Goal: Task Accomplishment & Management: Use online tool/utility

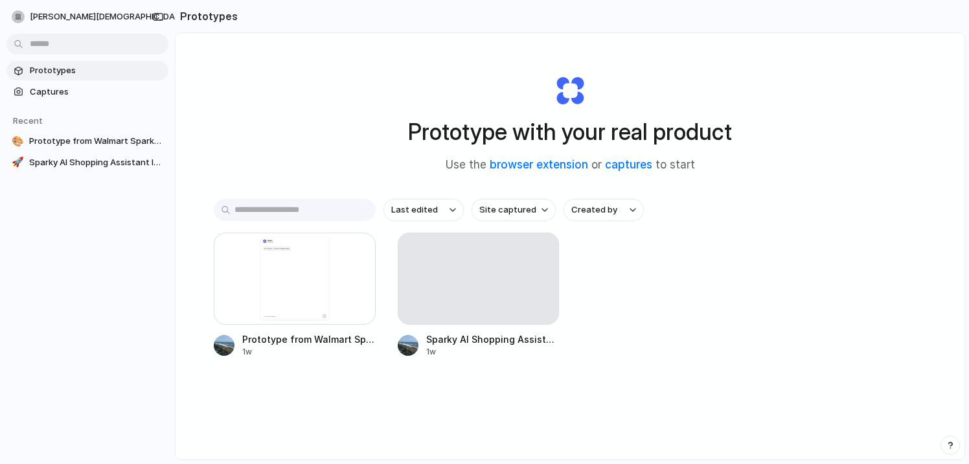
click at [67, 76] on link "Prototypes" at bounding box center [87, 70] width 162 height 19
click at [482, 269] on div at bounding box center [479, 279] width 162 height 92
click at [292, 278] on div at bounding box center [295, 279] width 162 height 92
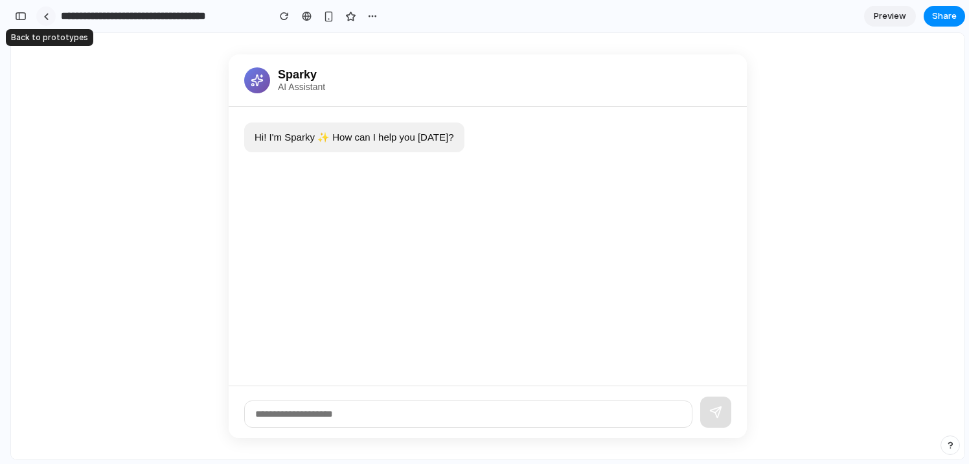
click at [46, 15] on div at bounding box center [46, 16] width 6 height 7
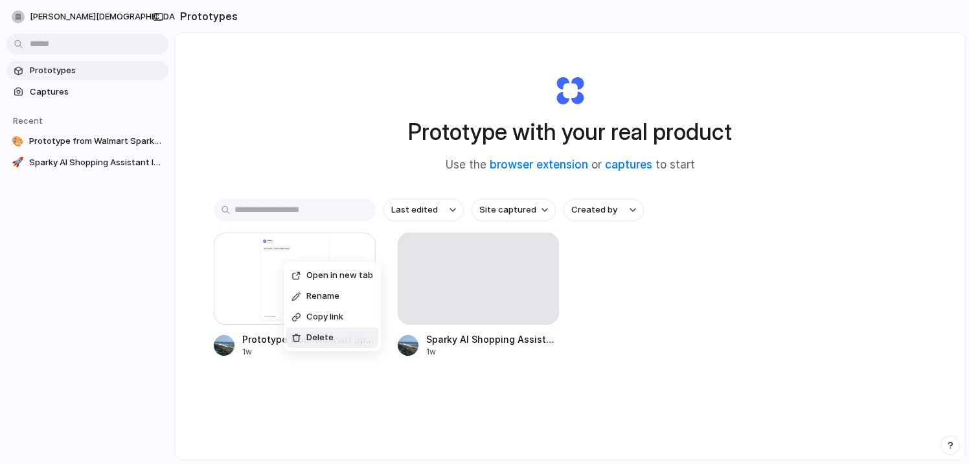
click at [333, 340] on li "Delete" at bounding box center [332, 337] width 92 height 21
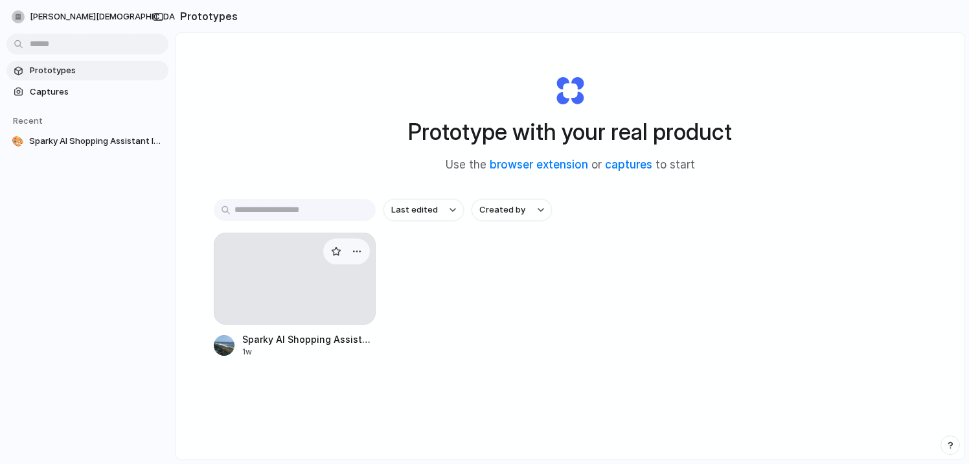
click at [330, 302] on div at bounding box center [295, 279] width 162 height 92
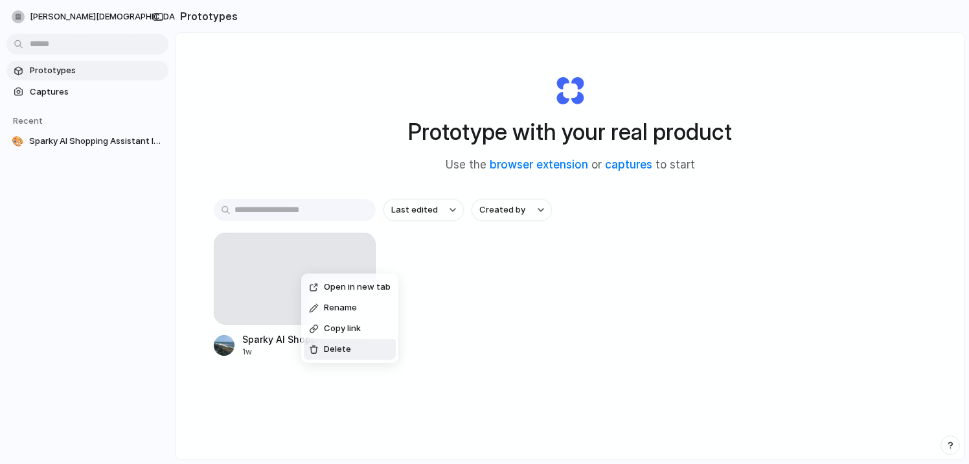
click at [358, 341] on li "Delete" at bounding box center [350, 349] width 92 height 21
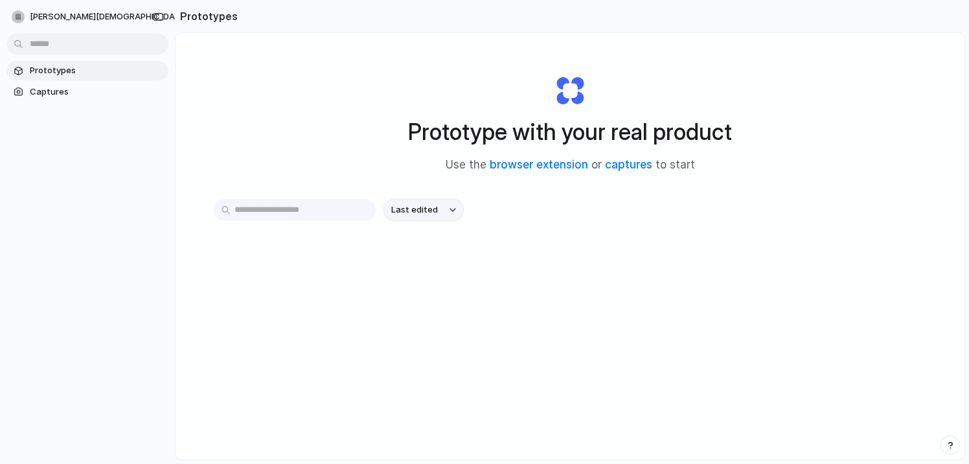
click at [420, 216] on span "Last edited" at bounding box center [414, 209] width 47 height 13
click at [413, 258] on span "Last created" at bounding box center [415, 261] width 53 height 13
click at [54, 94] on span "Captures" at bounding box center [96, 92] width 133 height 13
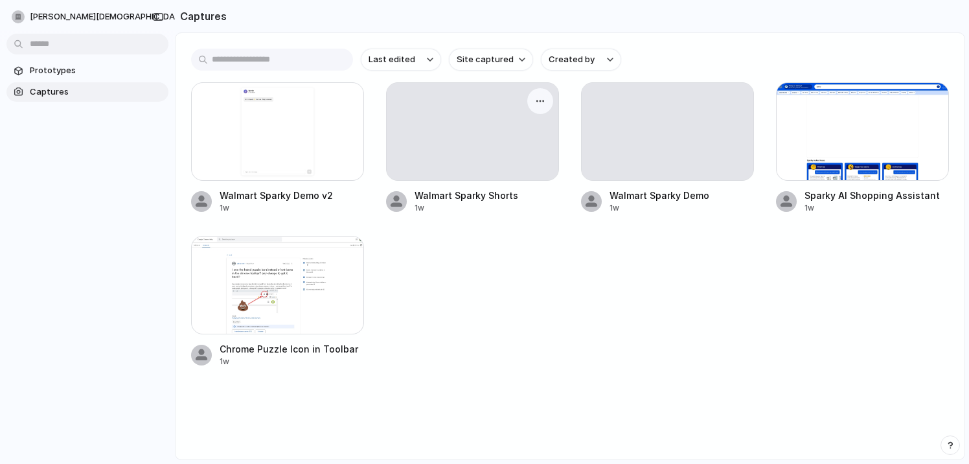
click at [532, 142] on div at bounding box center [473, 131] width 172 height 97
click at [545, 100] on div "button" at bounding box center [540, 101] width 10 height 10
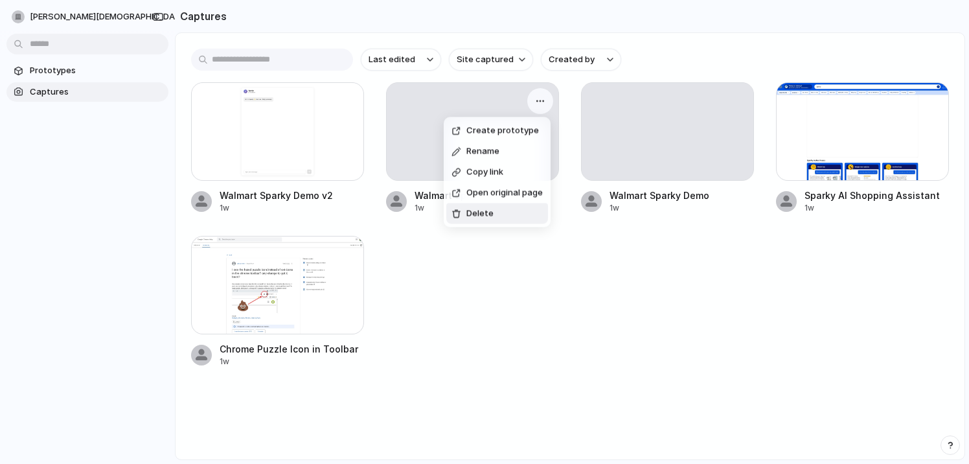
click at [516, 215] on li "Delete" at bounding box center [497, 213] width 102 height 21
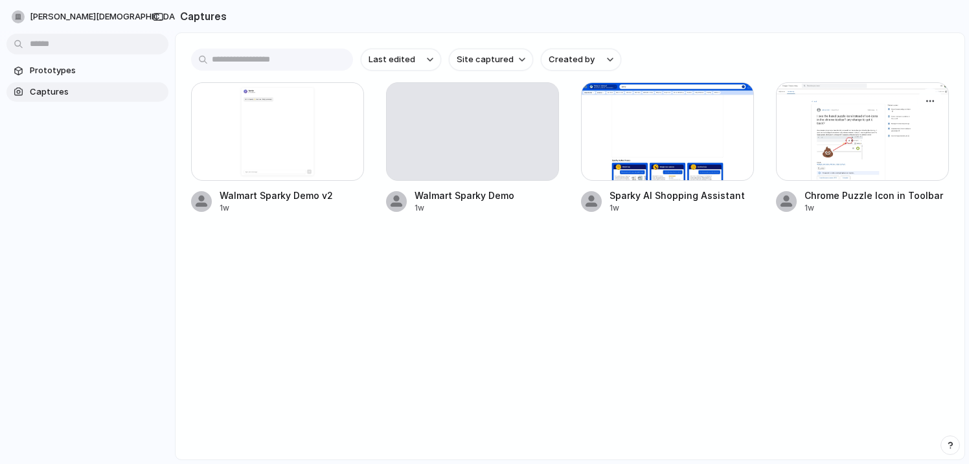
click at [834, 126] on div at bounding box center [862, 131] width 173 height 98
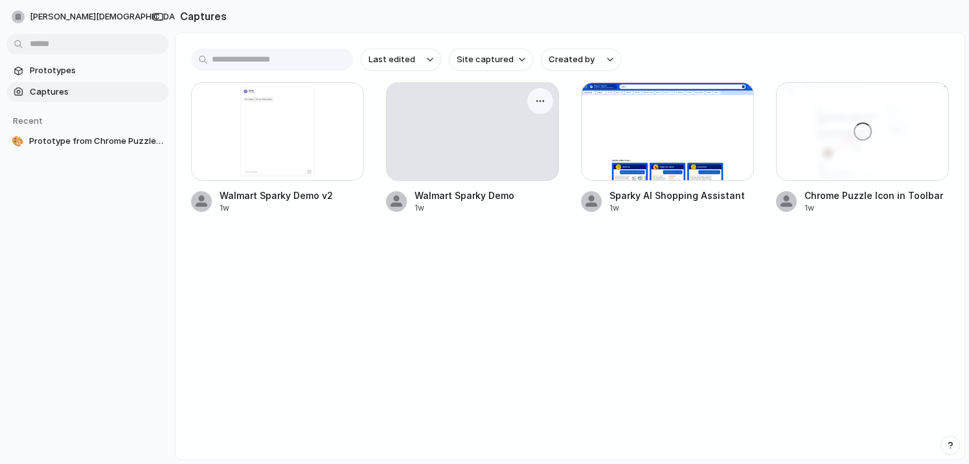
click at [437, 97] on div at bounding box center [473, 131] width 172 height 97
click at [345, 106] on div "button" at bounding box center [345, 101] width 10 height 10
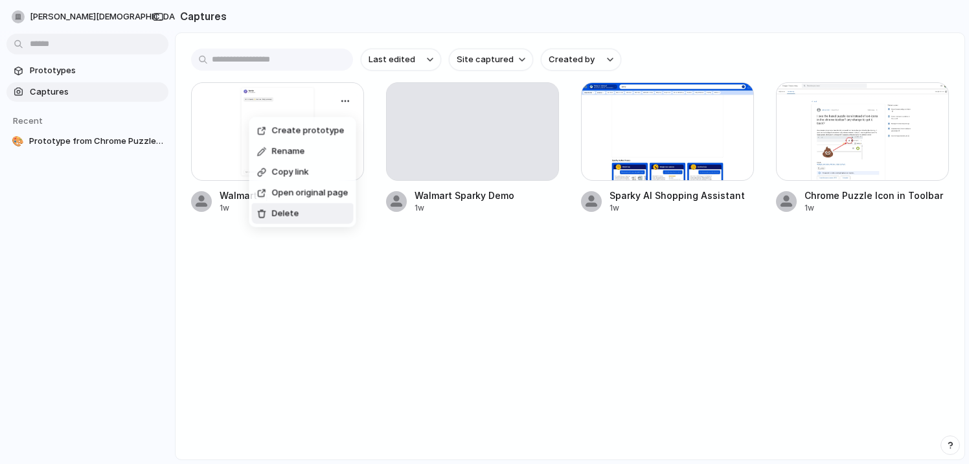
click at [312, 210] on li "Delete" at bounding box center [303, 213] width 102 height 21
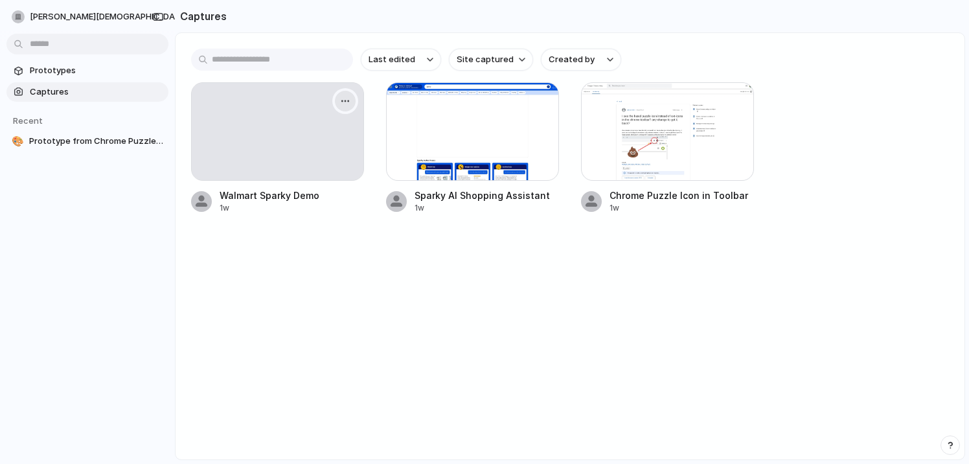
click at [341, 96] on div "button" at bounding box center [345, 101] width 10 height 10
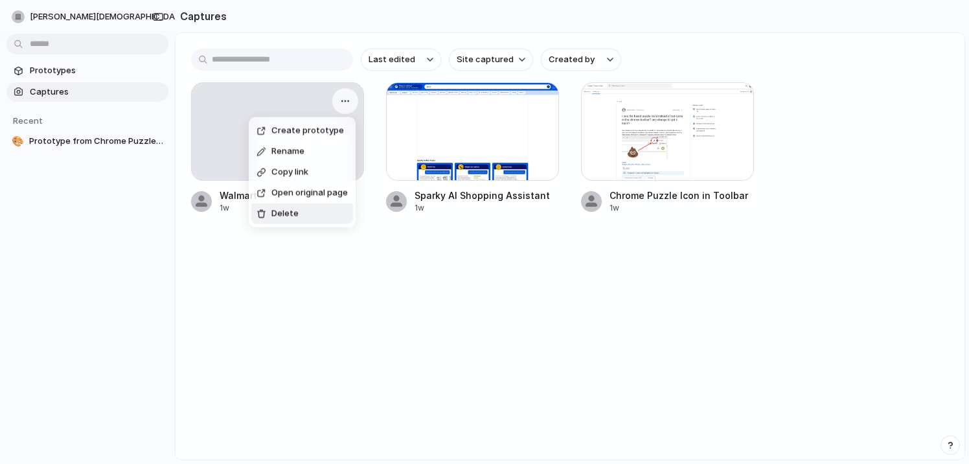
click at [300, 212] on li "Delete" at bounding box center [302, 213] width 102 height 21
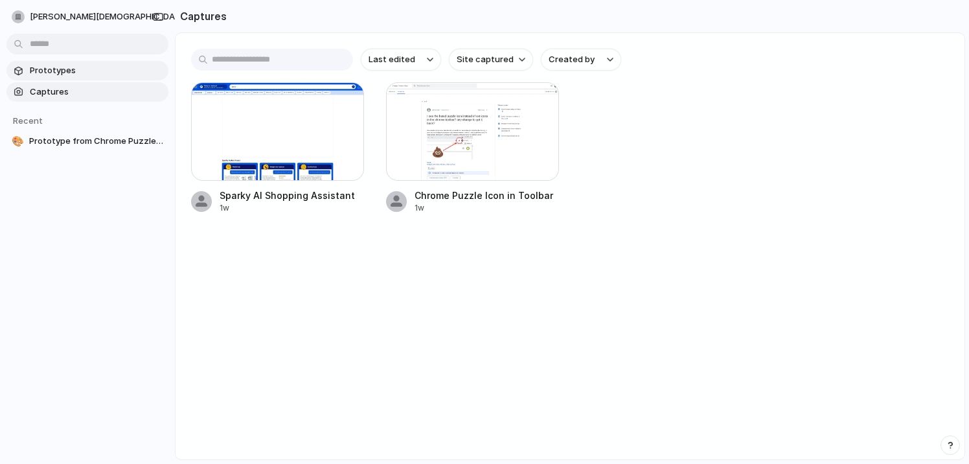
click at [67, 67] on span "Prototypes" at bounding box center [96, 70] width 133 height 13
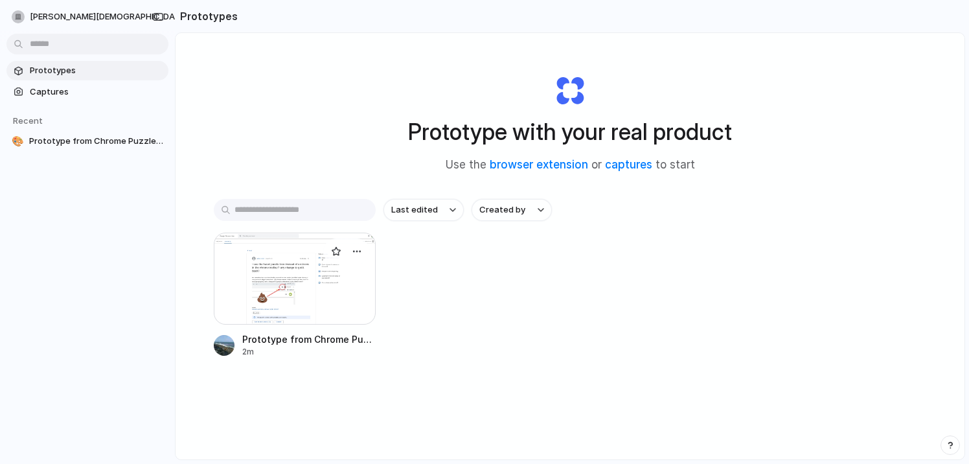
click at [314, 305] on div at bounding box center [295, 279] width 162 height 92
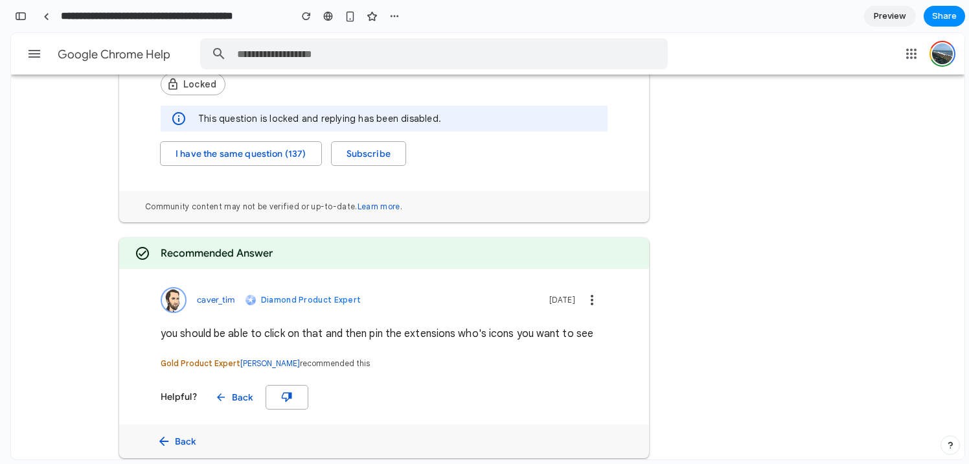
scroll to position [548, 0]
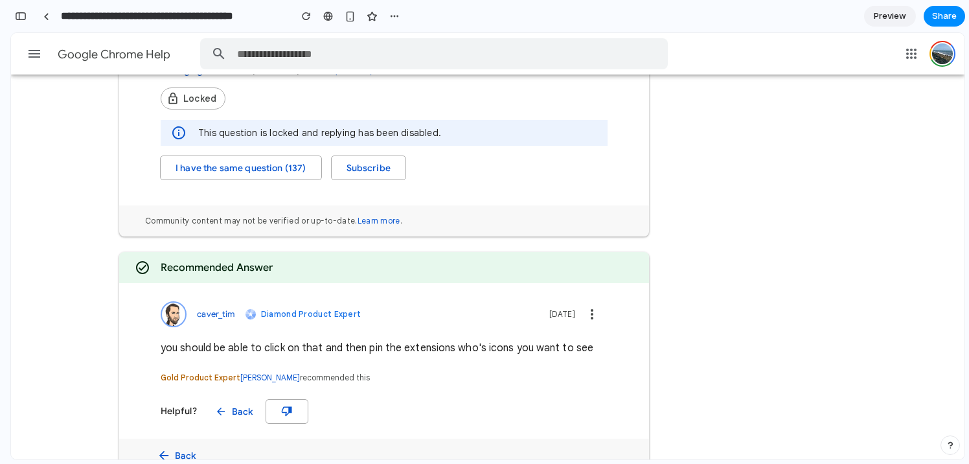
click at [100, 51] on link "Google Chrome Help" at bounding box center [115, 54] width 115 height 32
click at [48, 14] on div at bounding box center [46, 16] width 6 height 7
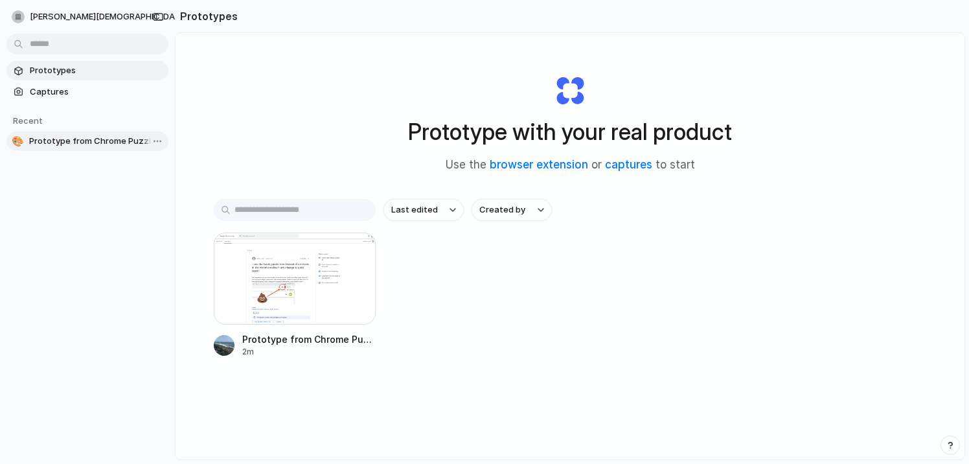
click at [80, 138] on span "Prototype from Chrome Puzzle Icon in Toolbar" at bounding box center [96, 141] width 134 height 13
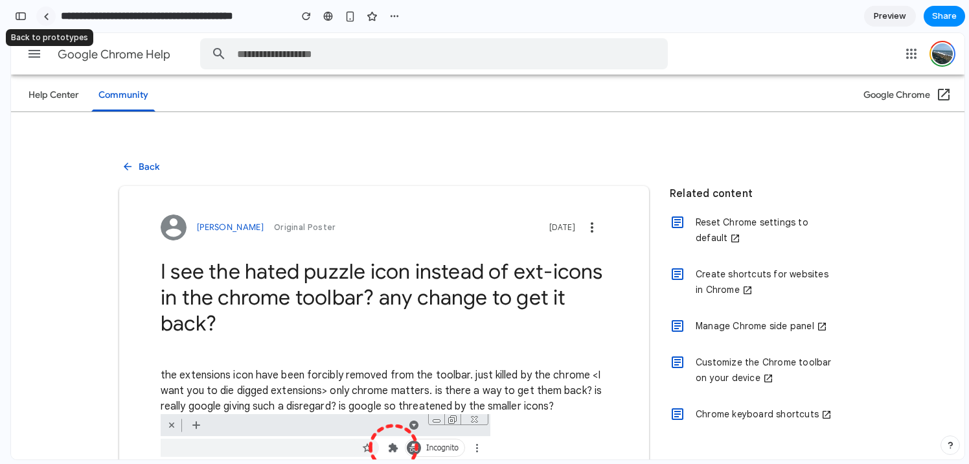
click at [47, 16] on div at bounding box center [46, 16] width 6 height 7
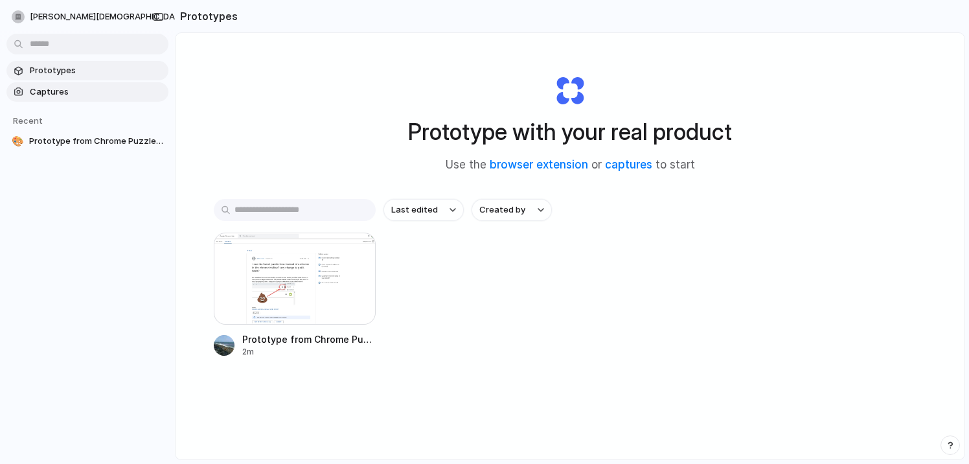
click at [56, 91] on span "Captures" at bounding box center [96, 92] width 133 height 13
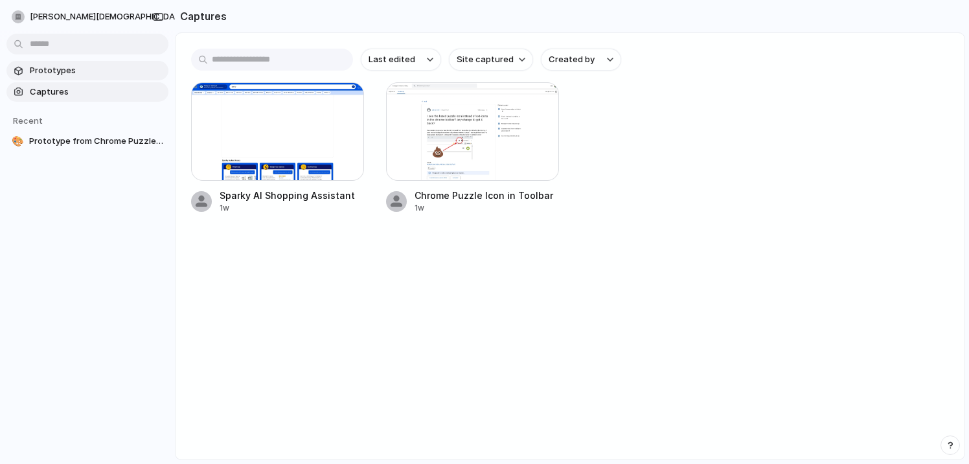
click at [54, 65] on span "Prototypes" at bounding box center [96, 70] width 133 height 13
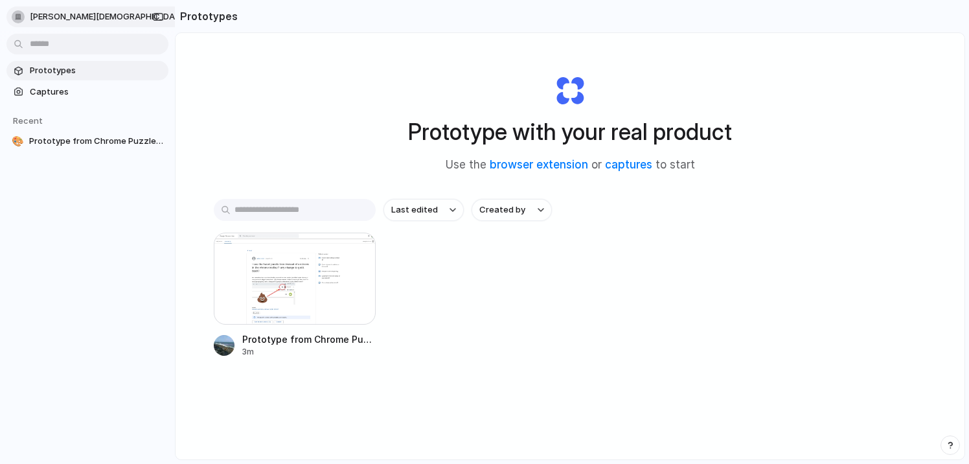
click at [34, 14] on span "[PERSON_NAME][DEMOGRAPHIC_DATA]" at bounding box center [109, 16] width 158 height 13
click at [87, 198] on div "Settings Invite members Change theme Sign out" at bounding box center [484, 232] width 969 height 464
click at [86, 141] on span "Prototype from Chrome Puzzle Icon in Toolbar" at bounding box center [96, 141] width 134 height 13
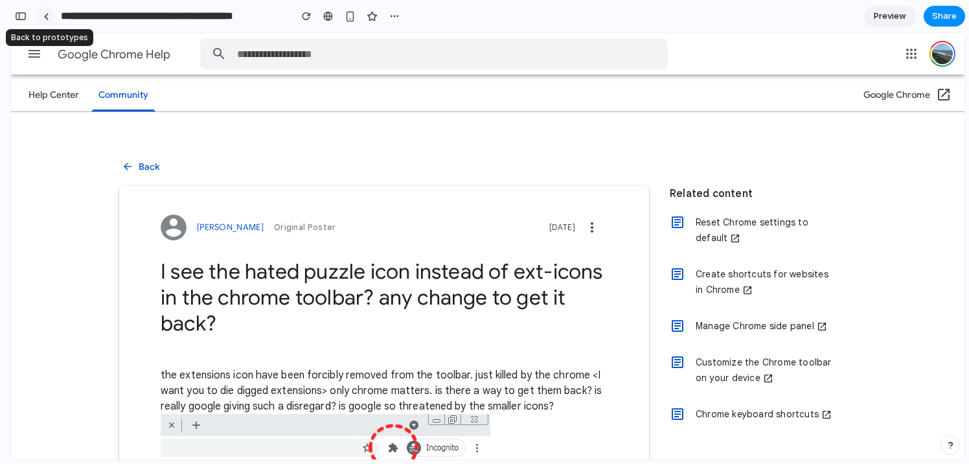
click at [52, 19] on link at bounding box center [45, 15] width 19 height 19
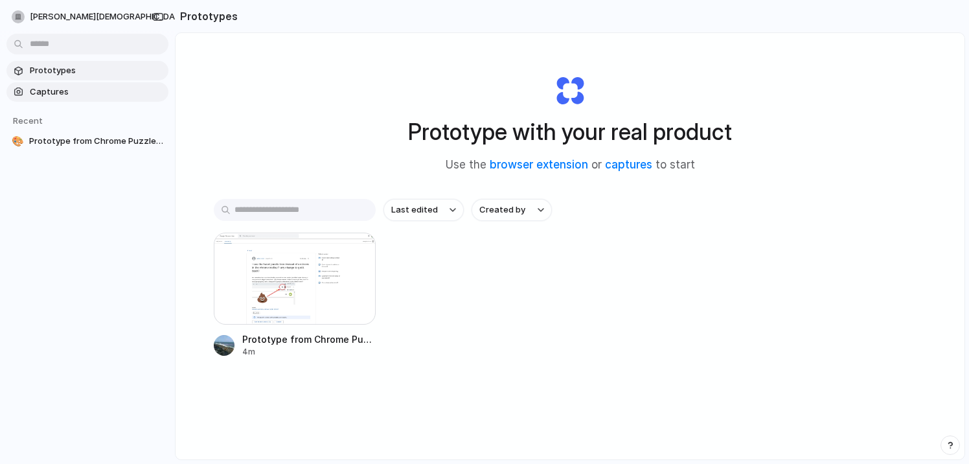
click at [60, 86] on span "Captures" at bounding box center [96, 92] width 133 height 13
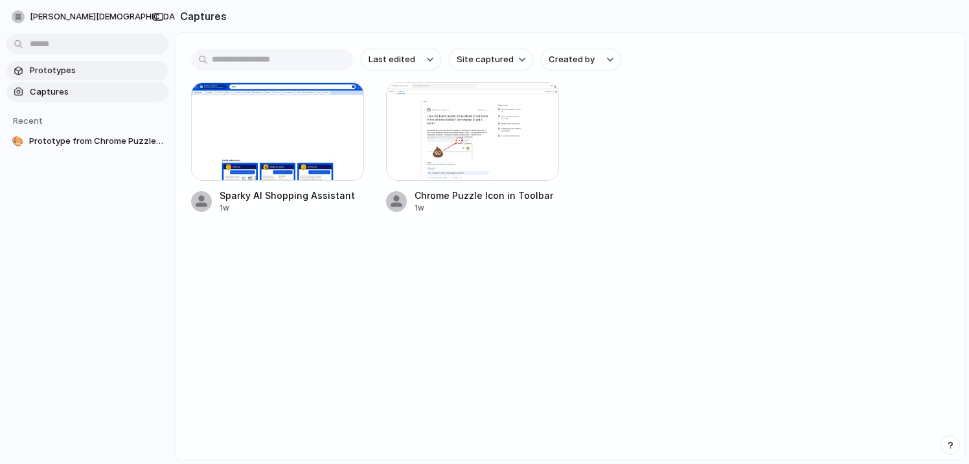
click at [60, 73] on span "Prototypes" at bounding box center [96, 70] width 133 height 13
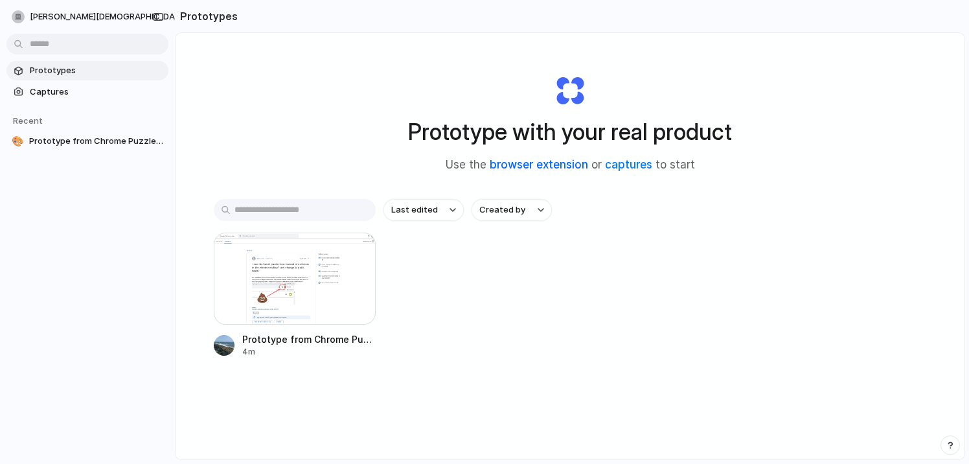
click at [539, 163] on link "browser extension" at bounding box center [539, 164] width 98 height 13
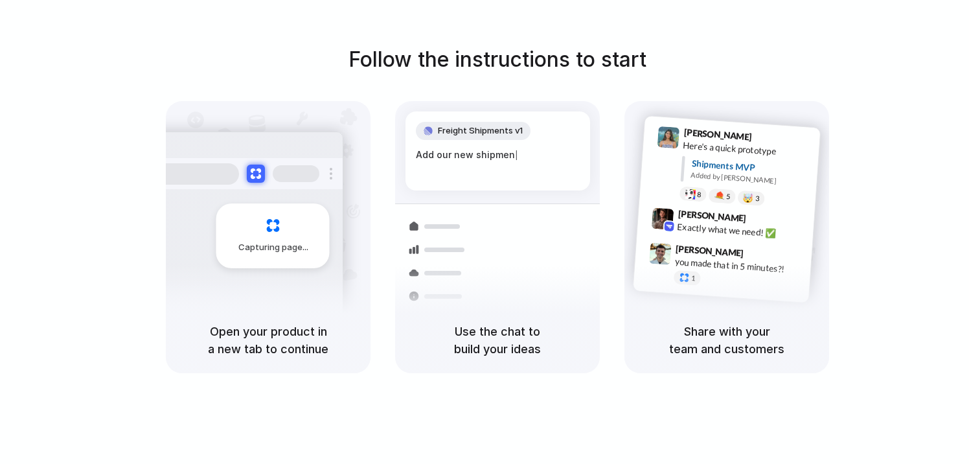
click at [787, 48] on div "Follow the instructions to start Capturing page Open your product in a new tab …" at bounding box center [497, 208] width 969 height 329
click at [485, 232] on div at bounding box center [485, 232] width 0 height 0
